Goal: Find specific page/section

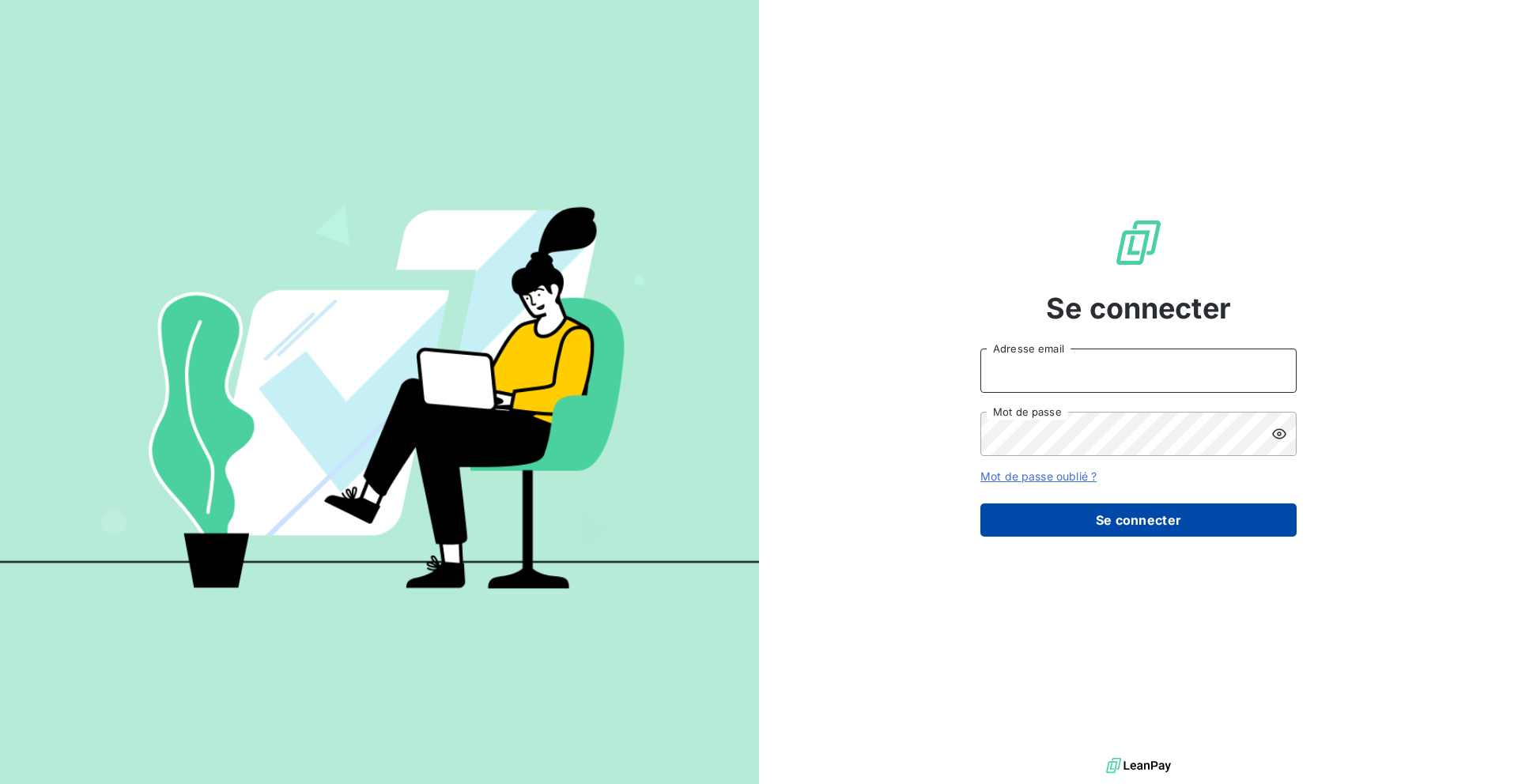
type input "[EMAIL_ADDRESS][PERSON_NAME][DOMAIN_NAME]"
click at [1078, 530] on button "Se connecter" at bounding box center [1138, 521] width 316 height 34
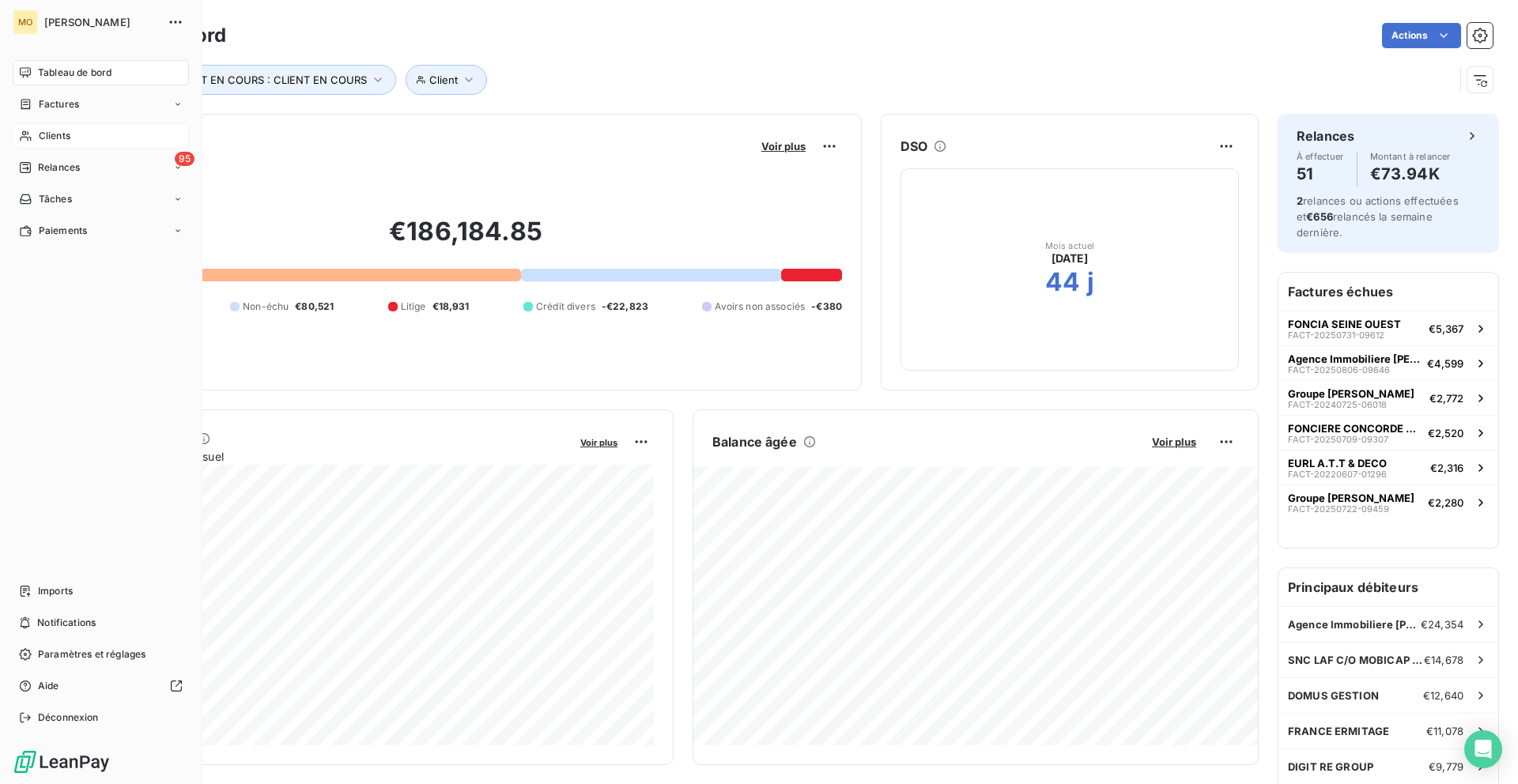
click at [44, 133] on span "Clients" at bounding box center [54, 136] width 32 height 14
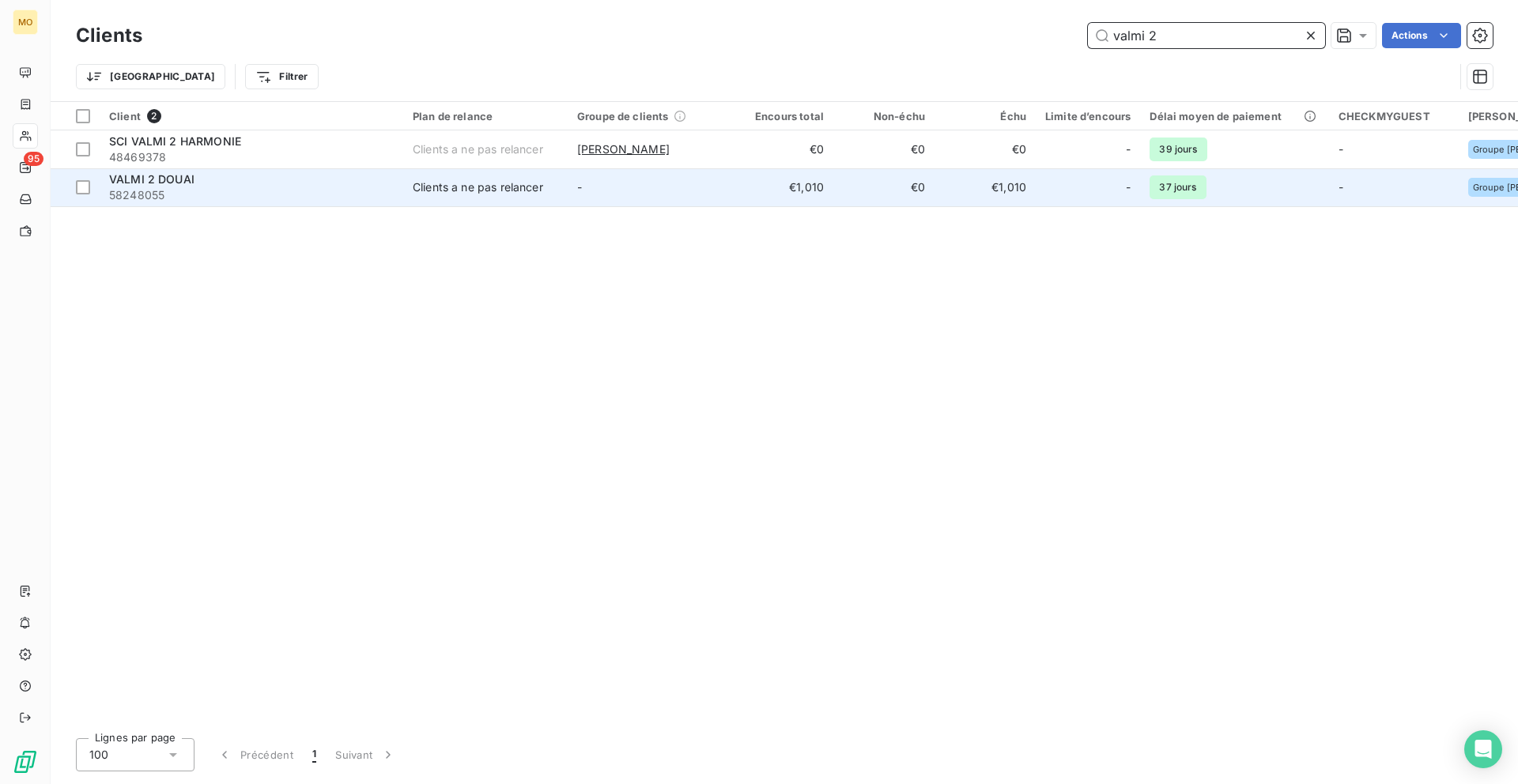
type input "valmi 2"
click at [736, 194] on td "€1,010" at bounding box center [782, 187] width 101 height 38
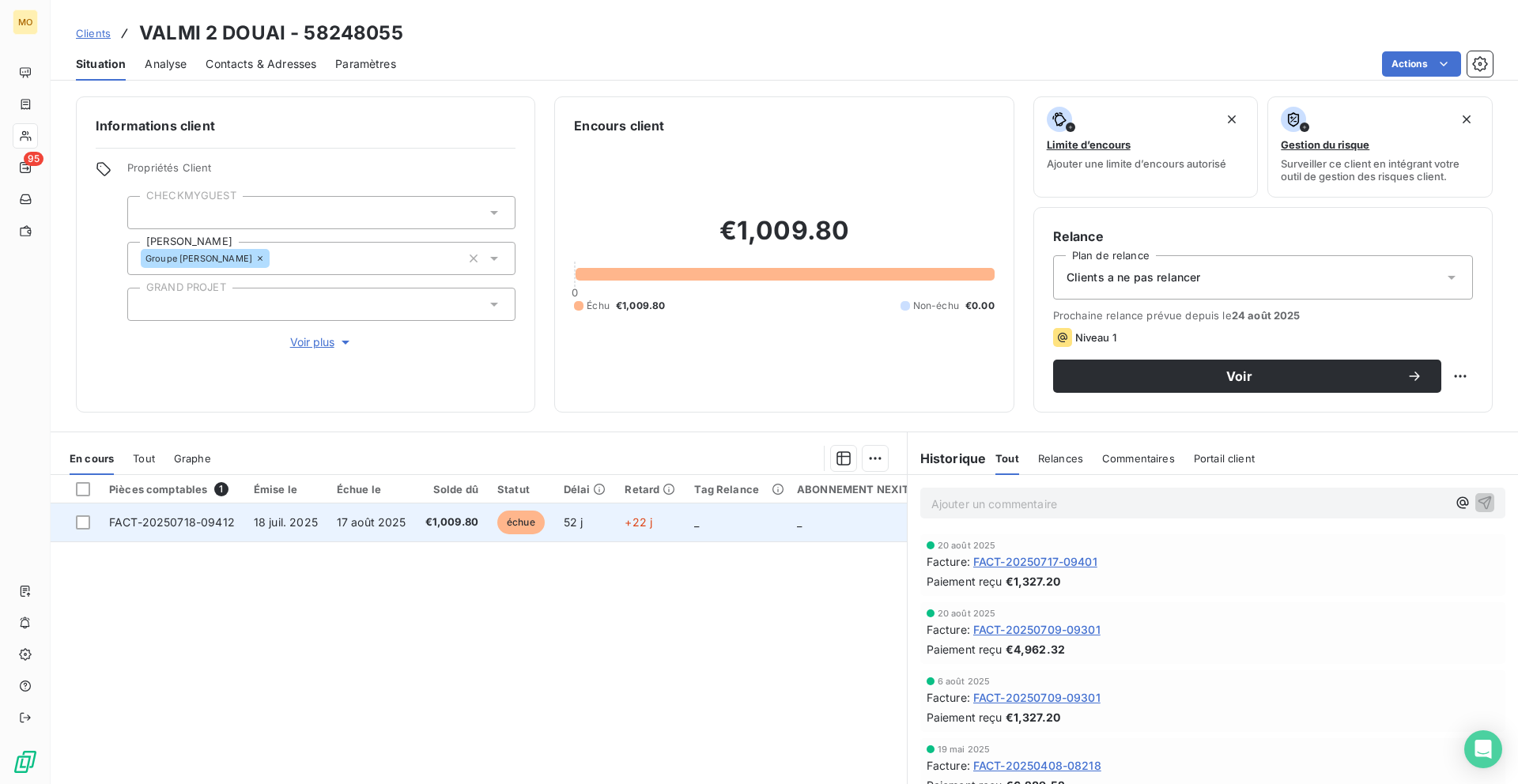
click at [352, 531] on td "17 août 2025" at bounding box center [371, 523] width 88 height 38
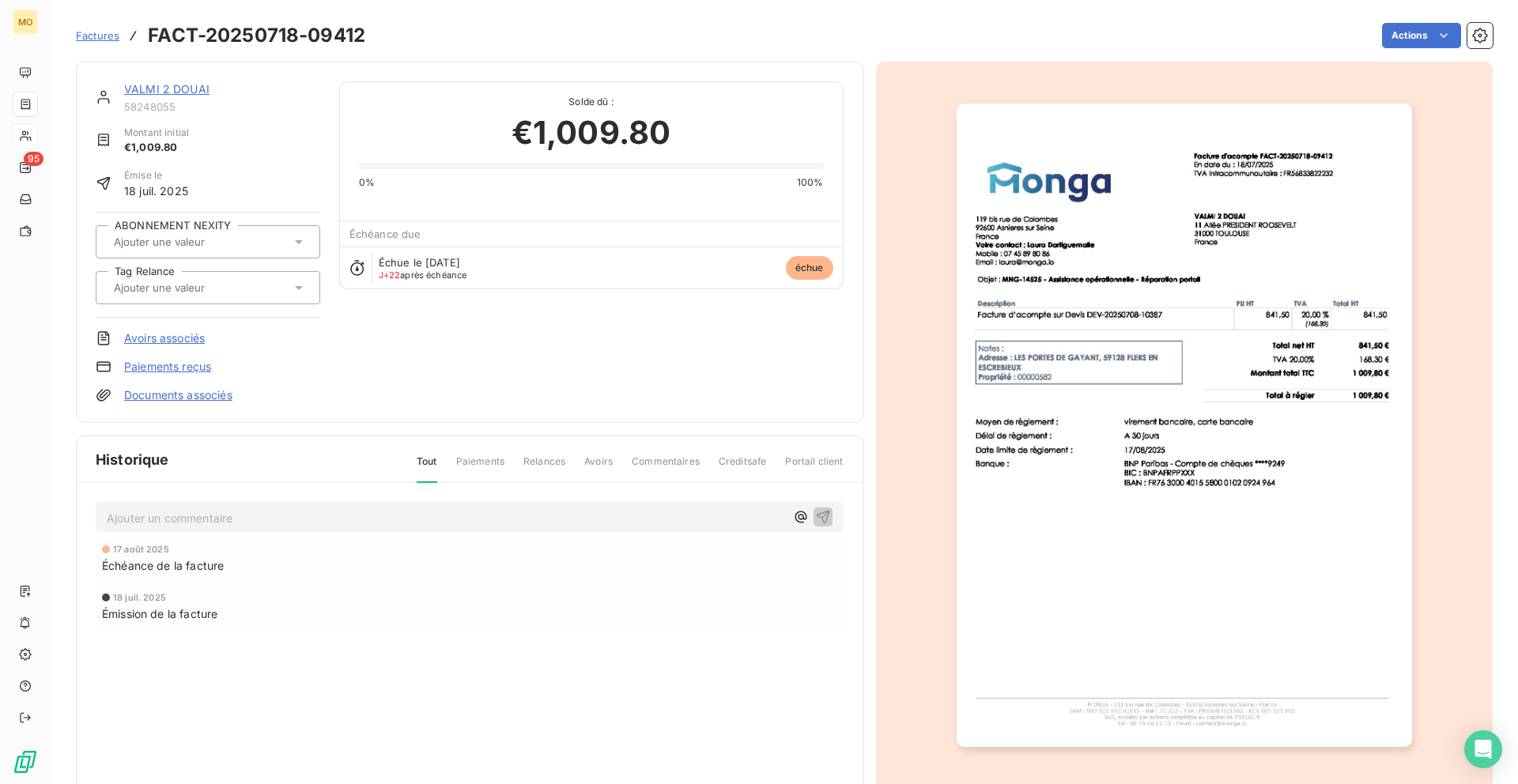
click at [1135, 233] on img "button" at bounding box center [1184, 426] width 455 height 643
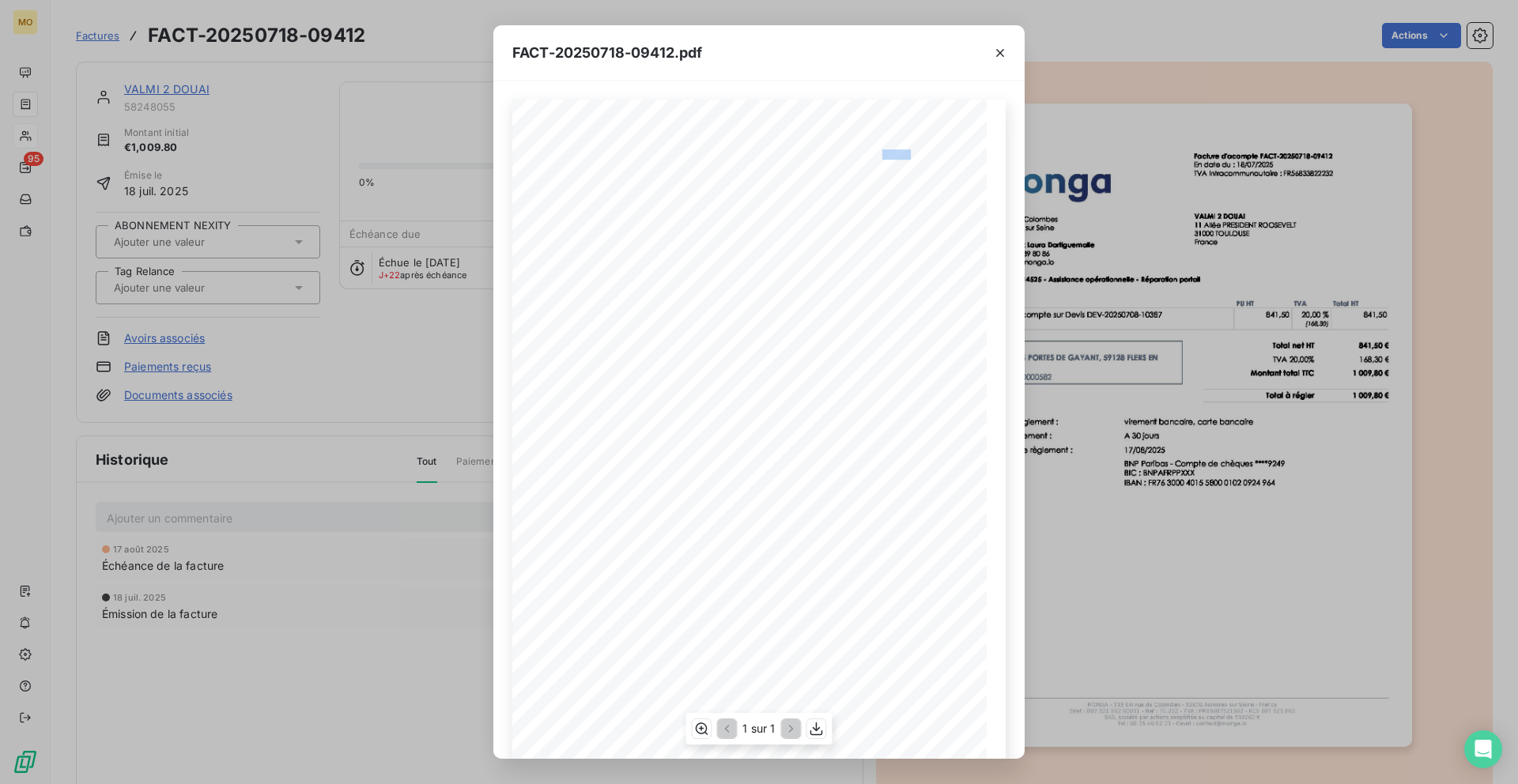
drag, startPoint x: 882, startPoint y: 152, endPoint x: 909, endPoint y: 152, distance: 27.0
click at [909, 152] on span "Facture d'acompte FACT-20250718-09412" at bounding box center [843, 152] width 147 height 7
copy span "18-0941"
